Goal: Navigation & Orientation: Find specific page/section

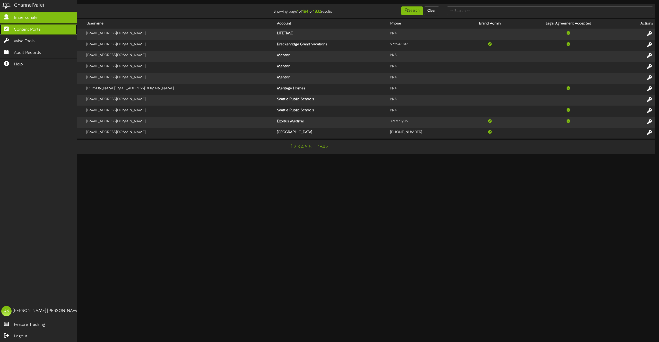
click at [13, 27] on icon at bounding box center [6, 28] width 13 height 4
click at [13, 30] on link "Content Portal" at bounding box center [38, 30] width 77 height 12
